Goal: Information Seeking & Learning: Learn about a topic

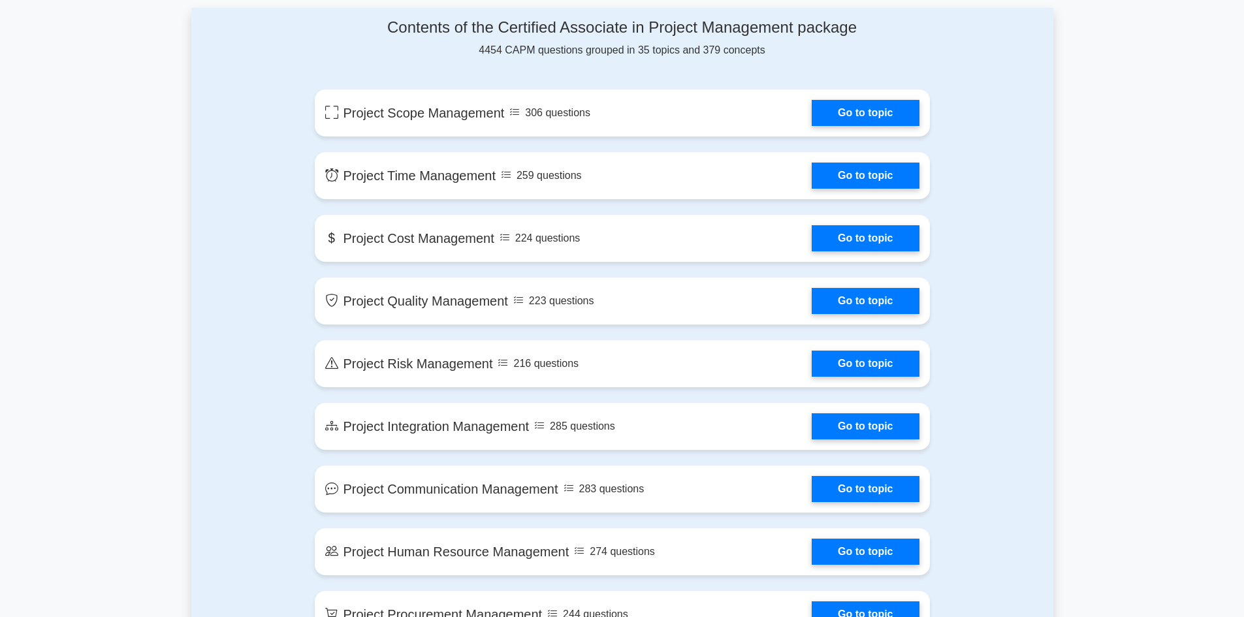
scroll to position [436, 0]
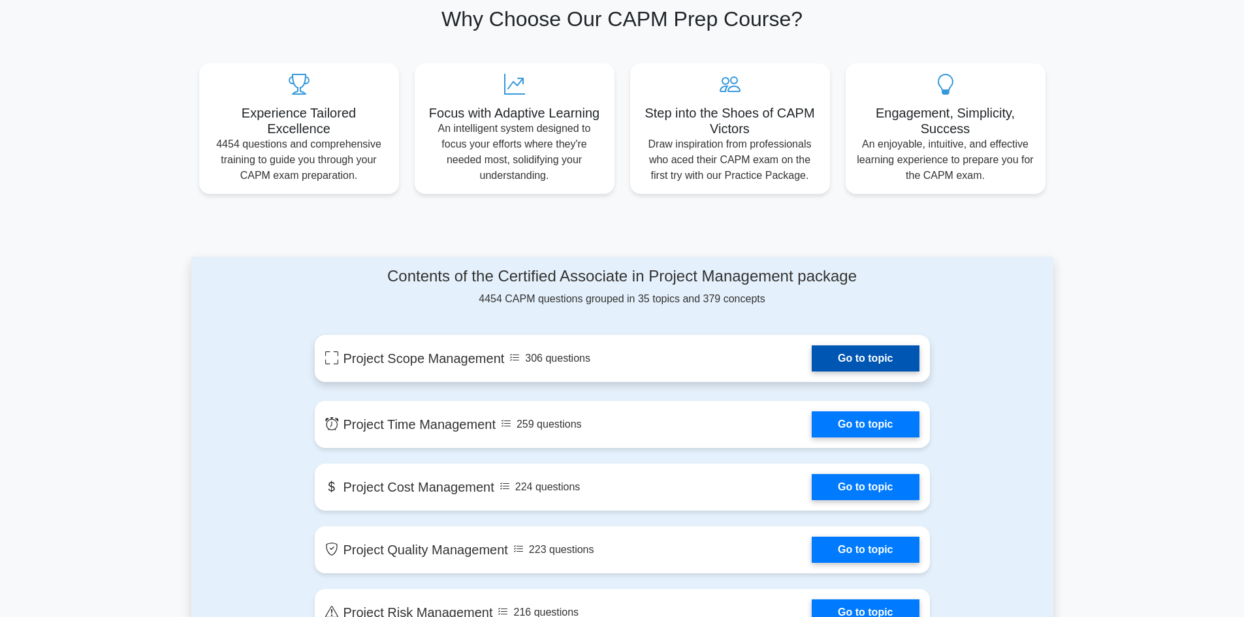
click at [848, 364] on link "Go to topic" at bounding box center [865, 358] width 107 height 26
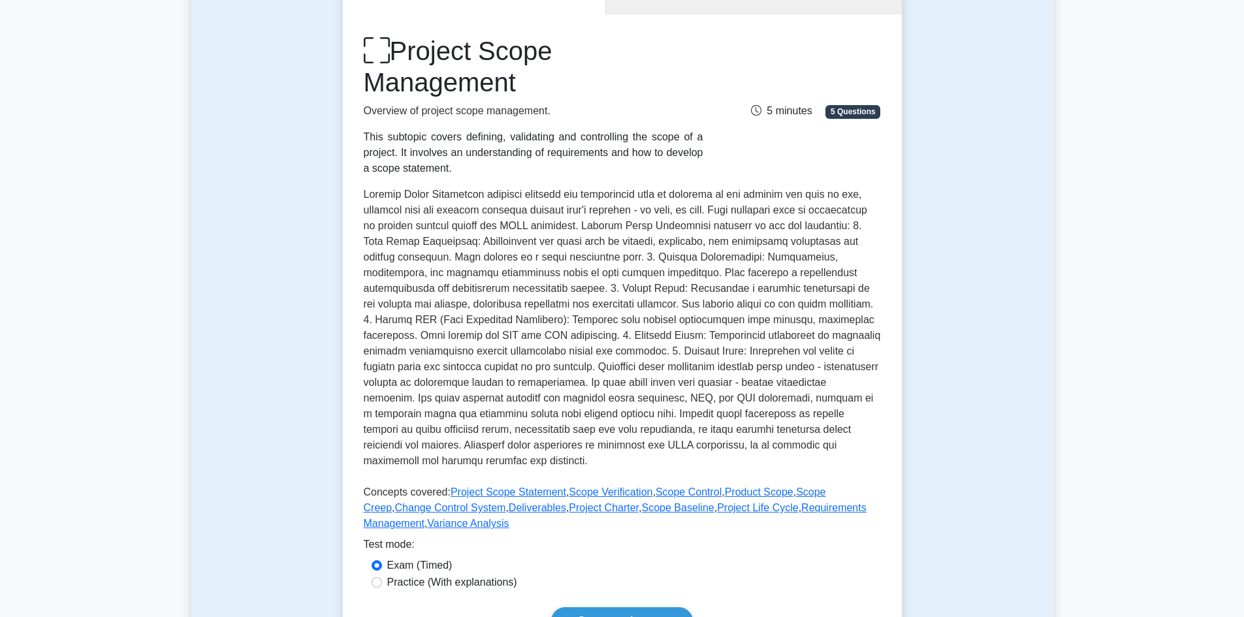
scroll to position [109, 0]
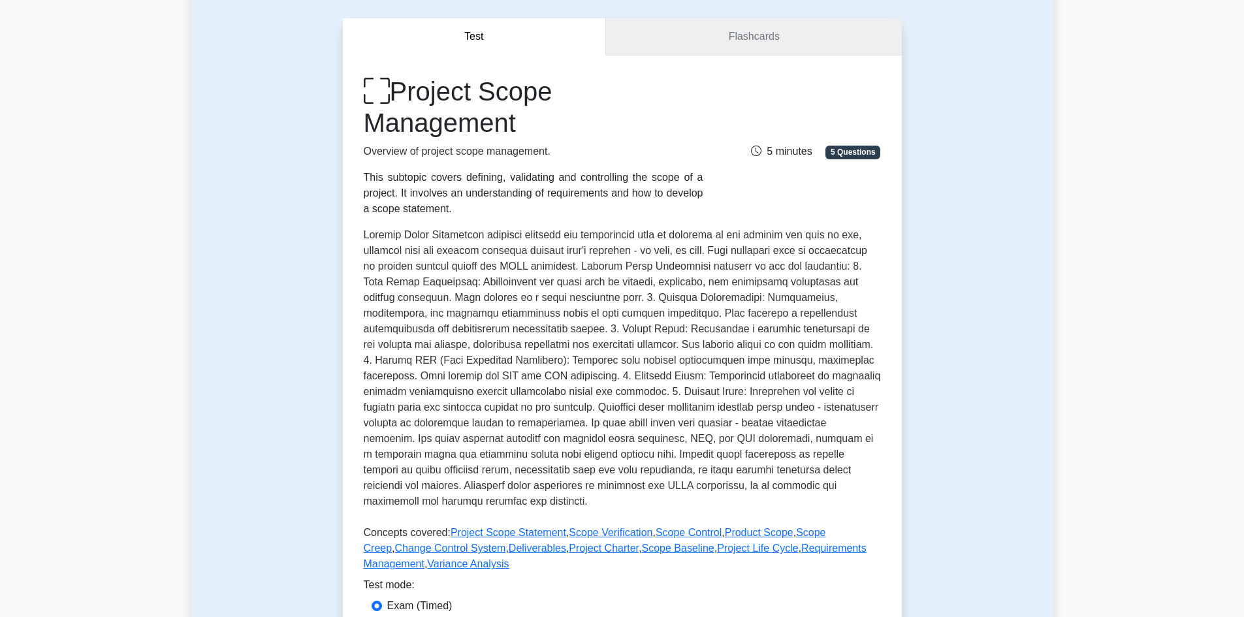
click at [744, 40] on link "Flashcards" at bounding box center [753, 36] width 295 height 37
